Goal: Task Accomplishment & Management: Manage account settings

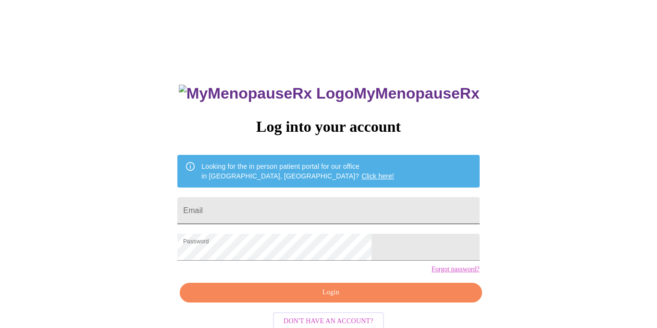
click at [293, 209] on input "Email" at bounding box center [328, 210] width 302 height 27
type input "[EMAIL_ADDRESS][PERSON_NAME][PERSON_NAME][DOMAIN_NAME]"
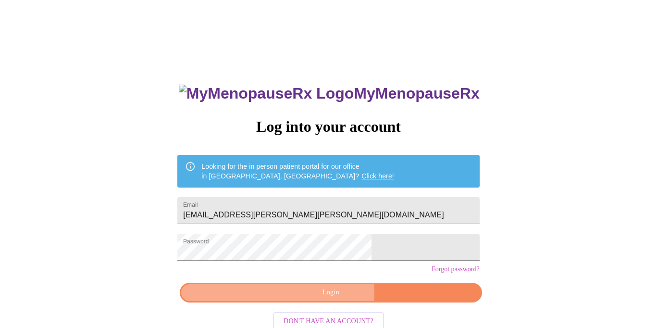
click at [317, 298] on span "Login" at bounding box center [331, 292] width 280 height 12
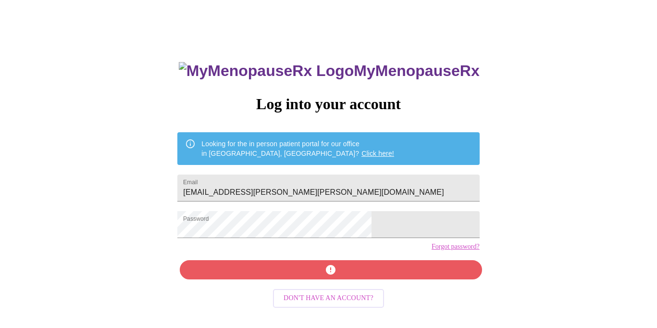
scroll to position [23, 0]
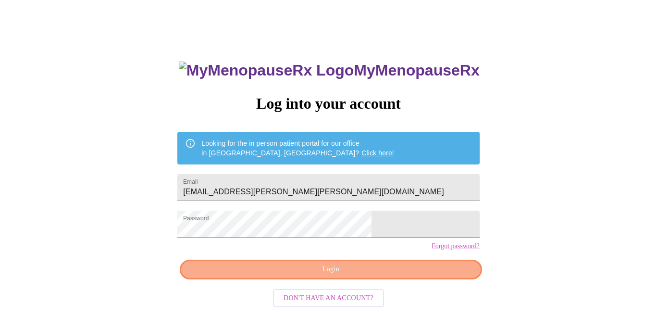
click at [414, 275] on span "Login" at bounding box center [331, 269] width 280 height 12
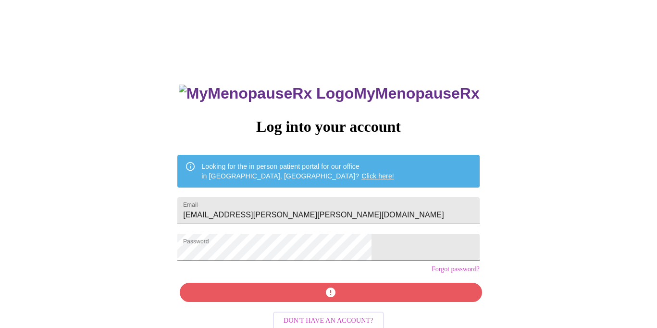
scroll to position [23, 0]
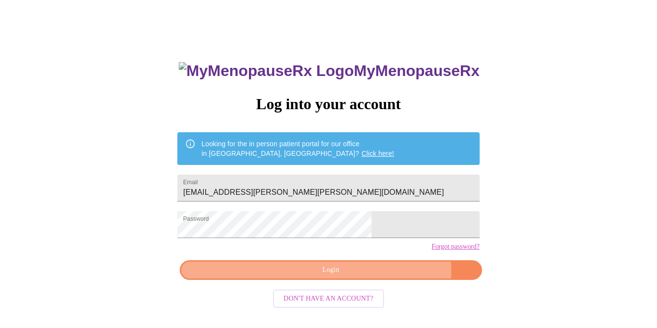
click at [369, 276] on span "Login" at bounding box center [331, 270] width 280 height 12
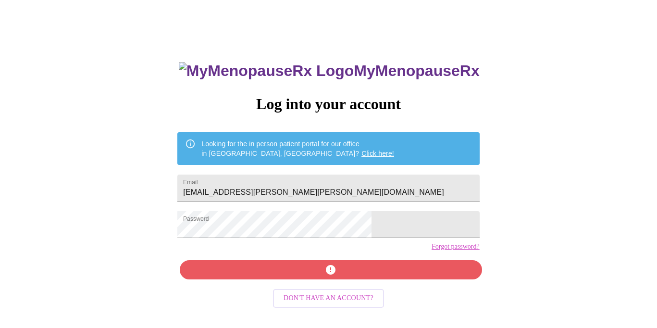
click at [369, 287] on div "MyMenopauseRx Log into your account Looking for the in person patient portal fo…" at bounding box center [328, 211] width 321 height 328
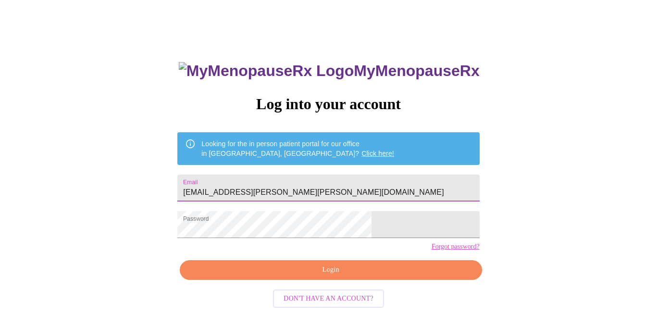
drag, startPoint x: 383, startPoint y: 193, endPoint x: 323, endPoint y: 191, distance: 60.6
click at [323, 191] on input "[EMAIL_ADDRESS][PERSON_NAME][PERSON_NAME][DOMAIN_NAME]" at bounding box center [328, 187] width 302 height 27
drag, startPoint x: 352, startPoint y: 193, endPoint x: 231, endPoint y: 182, distance: 121.0
click at [231, 183] on input "[EMAIL_ADDRESS][PERSON_NAME][PERSON_NAME][DOMAIN_NAME]" at bounding box center [328, 187] width 302 height 27
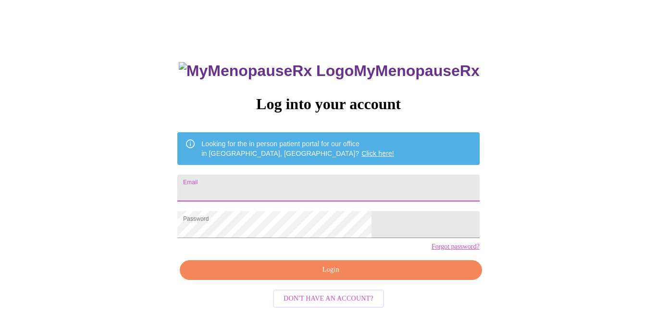
click at [257, 188] on input "Email" at bounding box center [328, 187] width 302 height 27
type input "[EMAIL_ADDRESS][PERSON_NAME][PERSON_NAME][DOMAIN_NAME]"
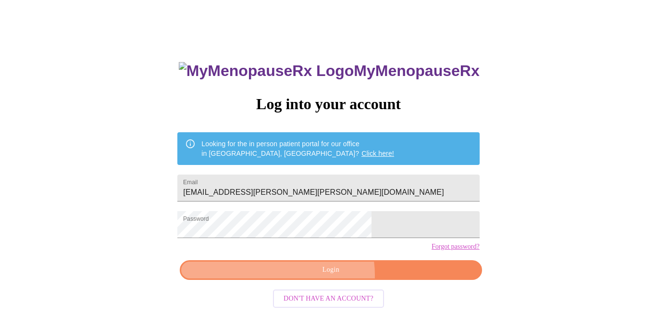
click at [327, 276] on span "Login" at bounding box center [331, 270] width 280 height 12
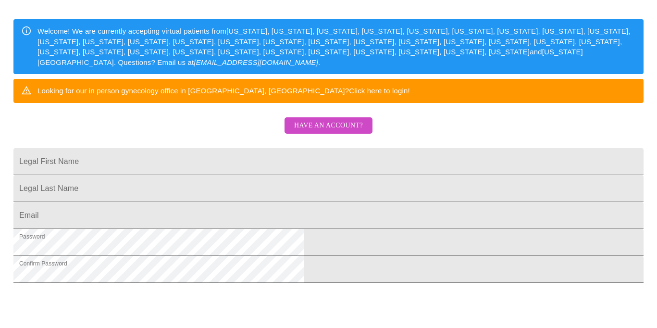
scroll to position [136, 0]
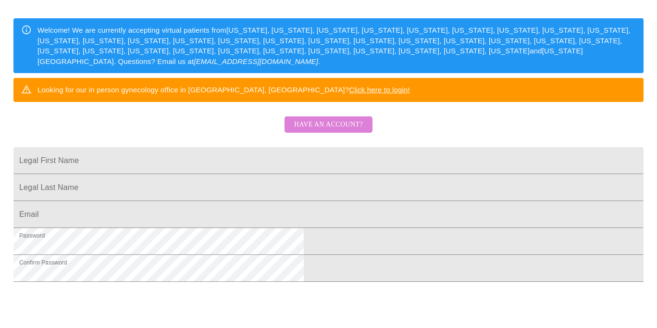
click at [355, 131] on span "Have an account?" at bounding box center [328, 125] width 69 height 12
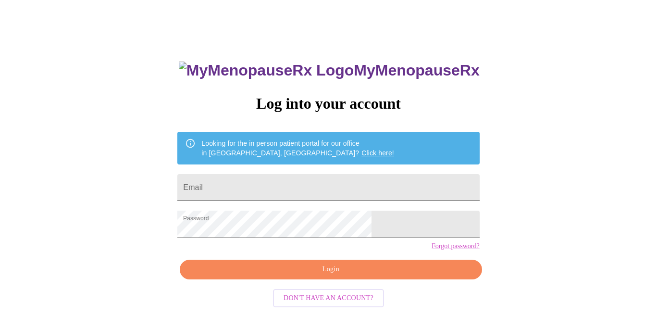
click at [286, 183] on input "Email" at bounding box center [328, 187] width 302 height 27
type input "001.elizabeth.clark@gmail.com"
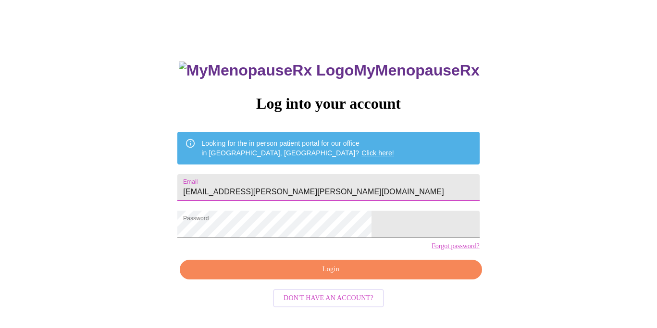
click at [295, 275] on span "Login" at bounding box center [331, 269] width 280 height 12
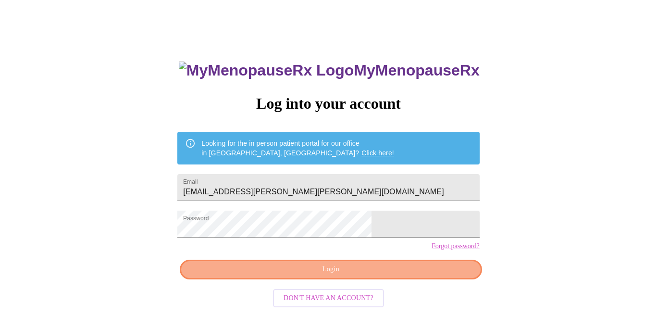
click at [402, 275] on span "Login" at bounding box center [331, 269] width 280 height 12
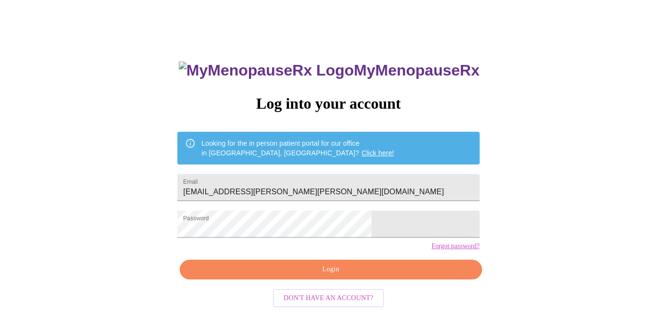
click at [402, 275] on span "Login" at bounding box center [331, 269] width 280 height 12
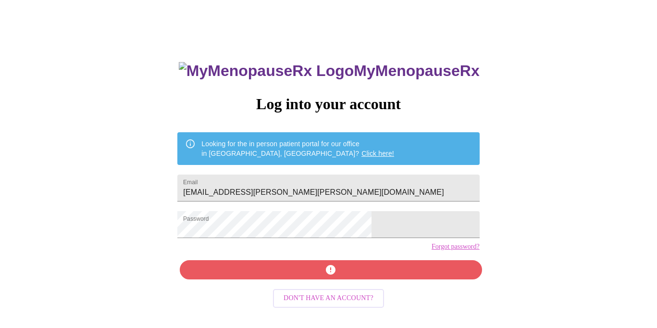
click at [431, 250] on link "Forgot password?" at bounding box center [455, 247] width 48 height 8
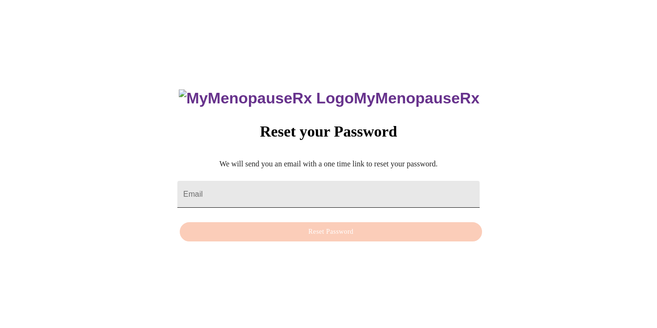
click at [275, 181] on input "Email" at bounding box center [328, 194] width 302 height 27
type input "[EMAIL_ADDRESS][PERSON_NAME][PERSON_NAME][DOMAIN_NAME]"
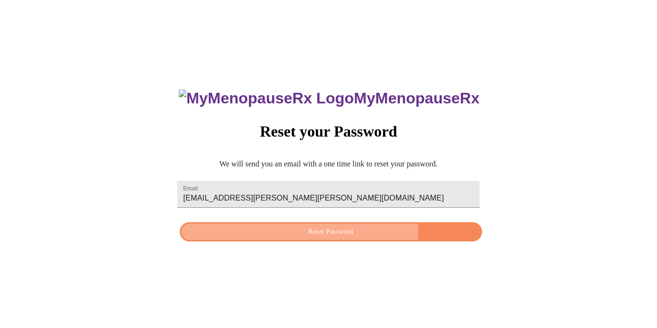
click at [322, 231] on span "Reset Password" at bounding box center [331, 232] width 280 height 12
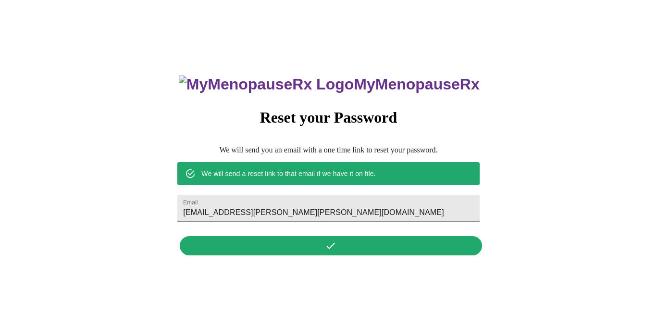
scroll to position [0, 0]
